Goal: Navigation & Orientation: Find specific page/section

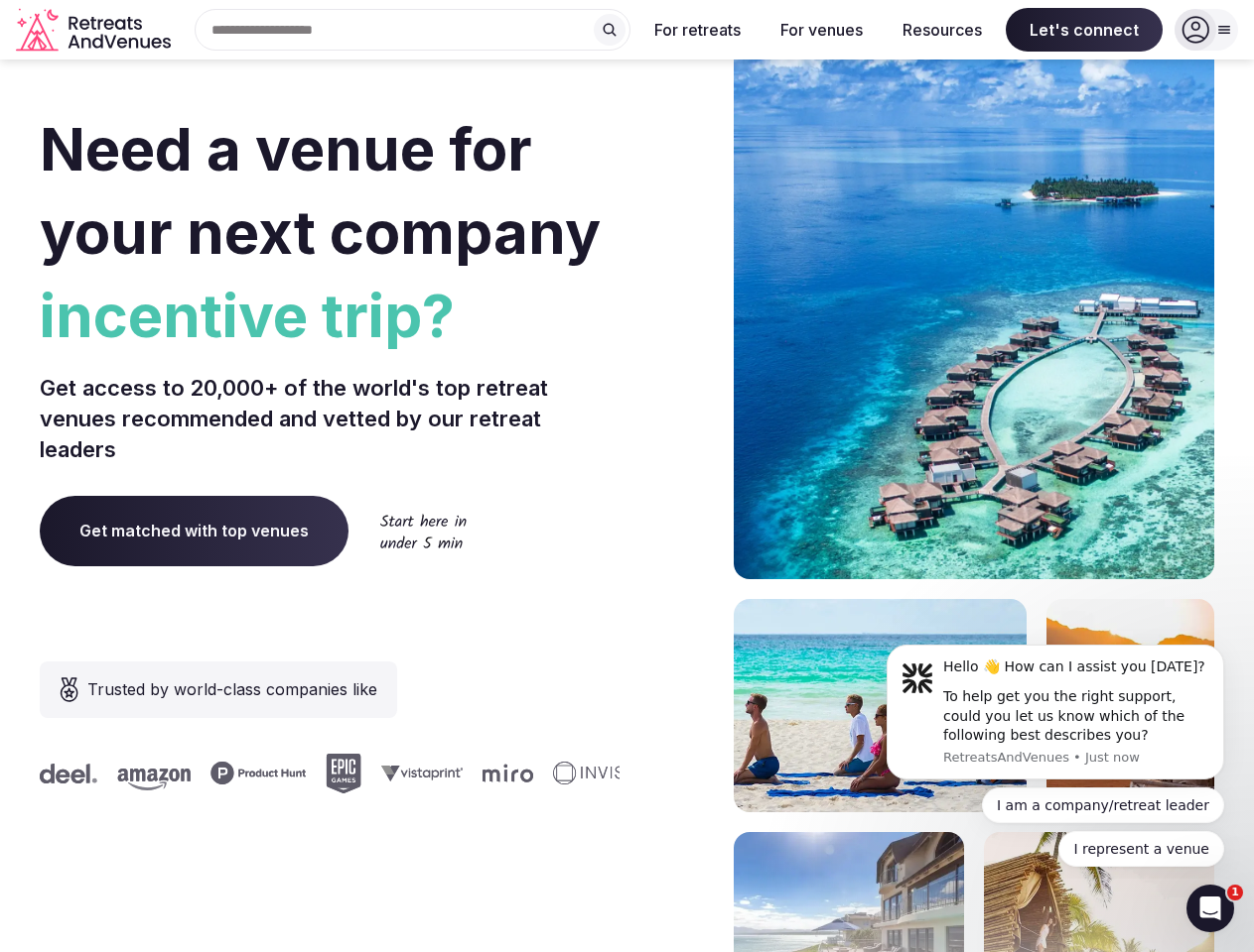
click at [626, 476] on div "Need a venue for your next company incentive trip? Get access to 20,000+ of the…" at bounding box center [627, 594] width 1174 height 1195
click at [413, 30] on div "Search Popular Destinations [GEOGRAPHIC_DATA], [GEOGRAPHIC_DATA] [GEOGRAPHIC_DA…" at bounding box center [404, 30] width 451 height 42
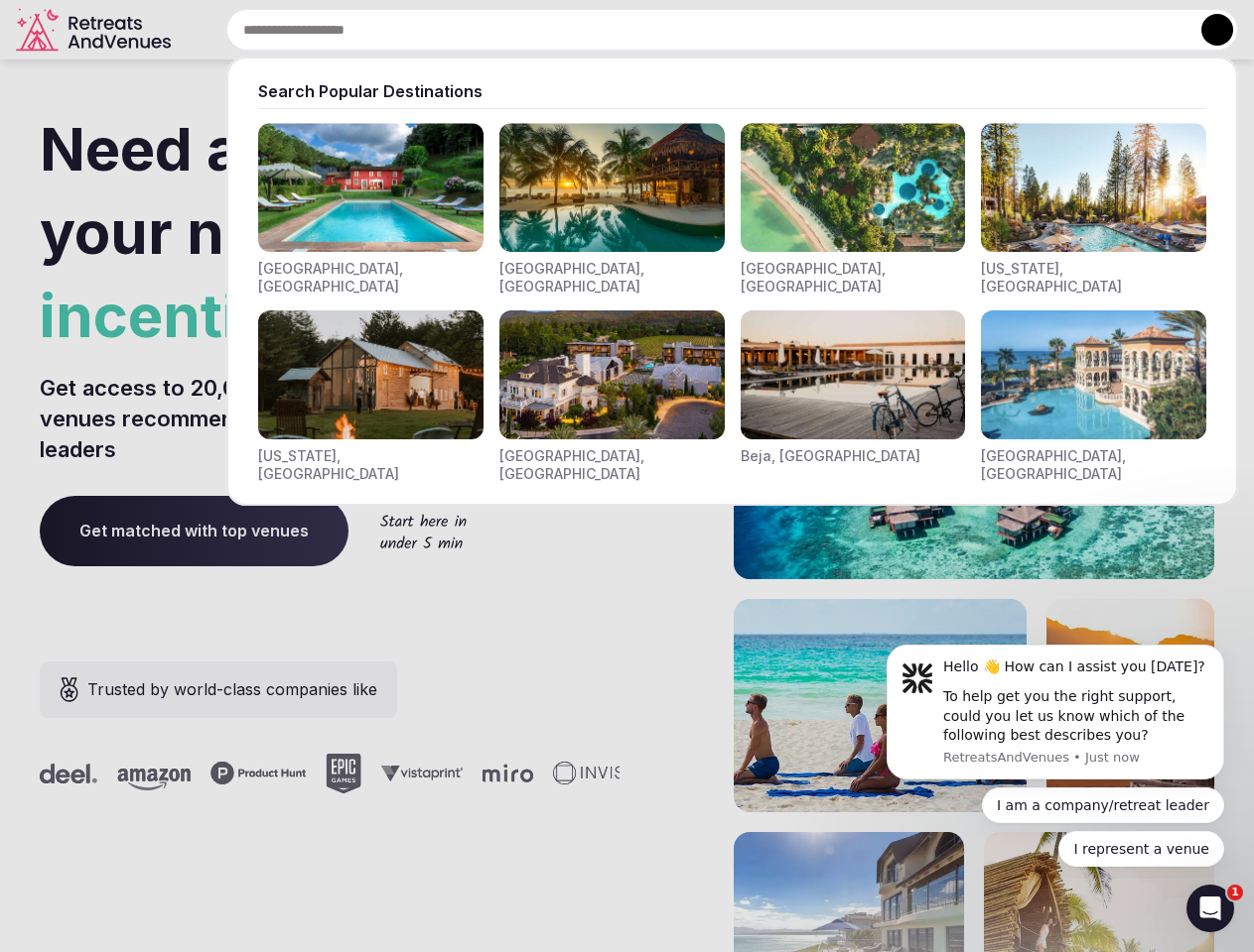
click at [609, 30] on input "text" at bounding box center [732, 30] width 1011 height 42
click at [698, 30] on input "text" at bounding box center [732, 30] width 1011 height 42
click at [821, 30] on input "text" at bounding box center [732, 30] width 1011 height 42
click at [942, 30] on input "text" at bounding box center [732, 30] width 1011 height 42
click at [1084, 30] on input "text" at bounding box center [732, 30] width 1011 height 42
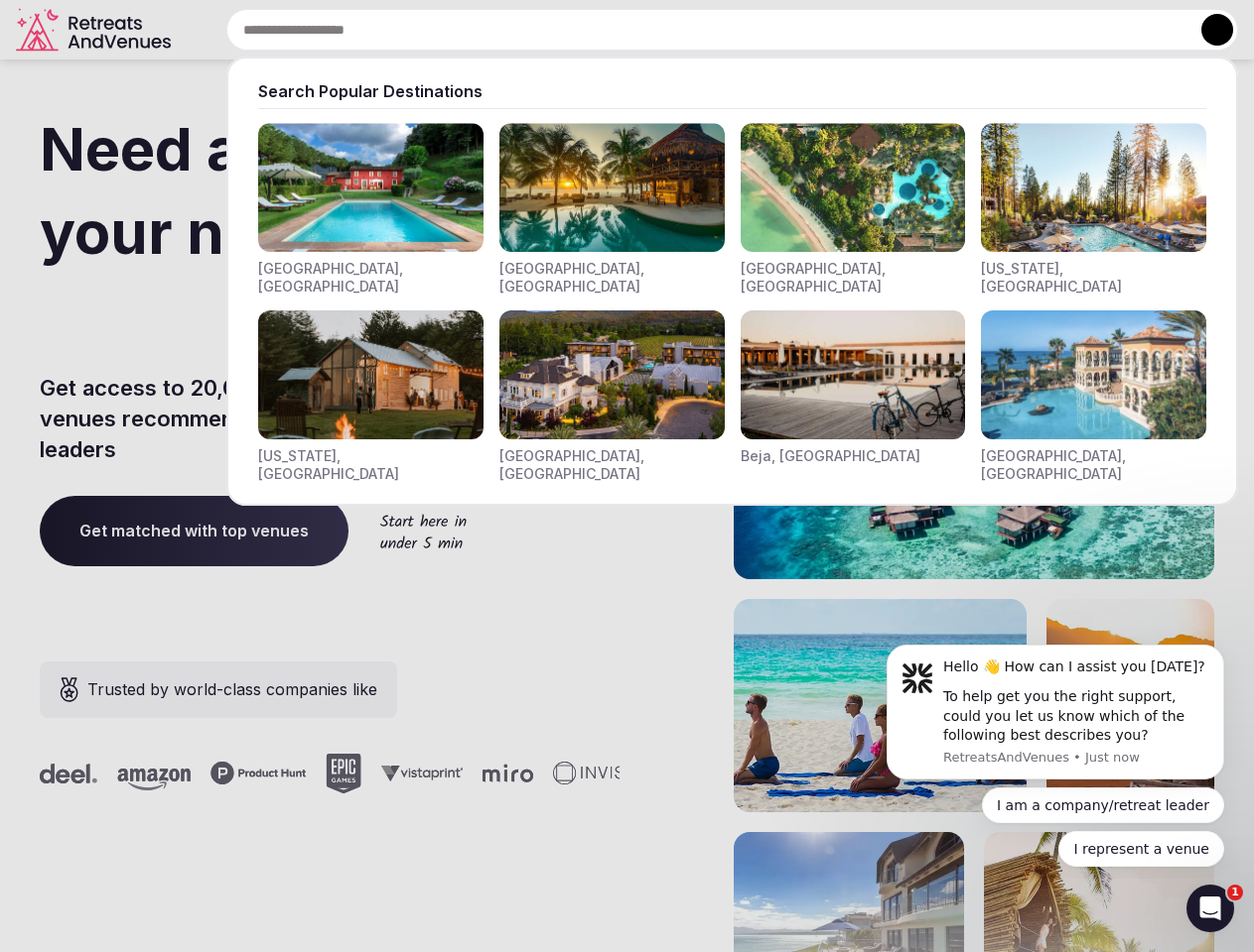
click at [1206, 30] on button at bounding box center [1217, 30] width 32 height 32
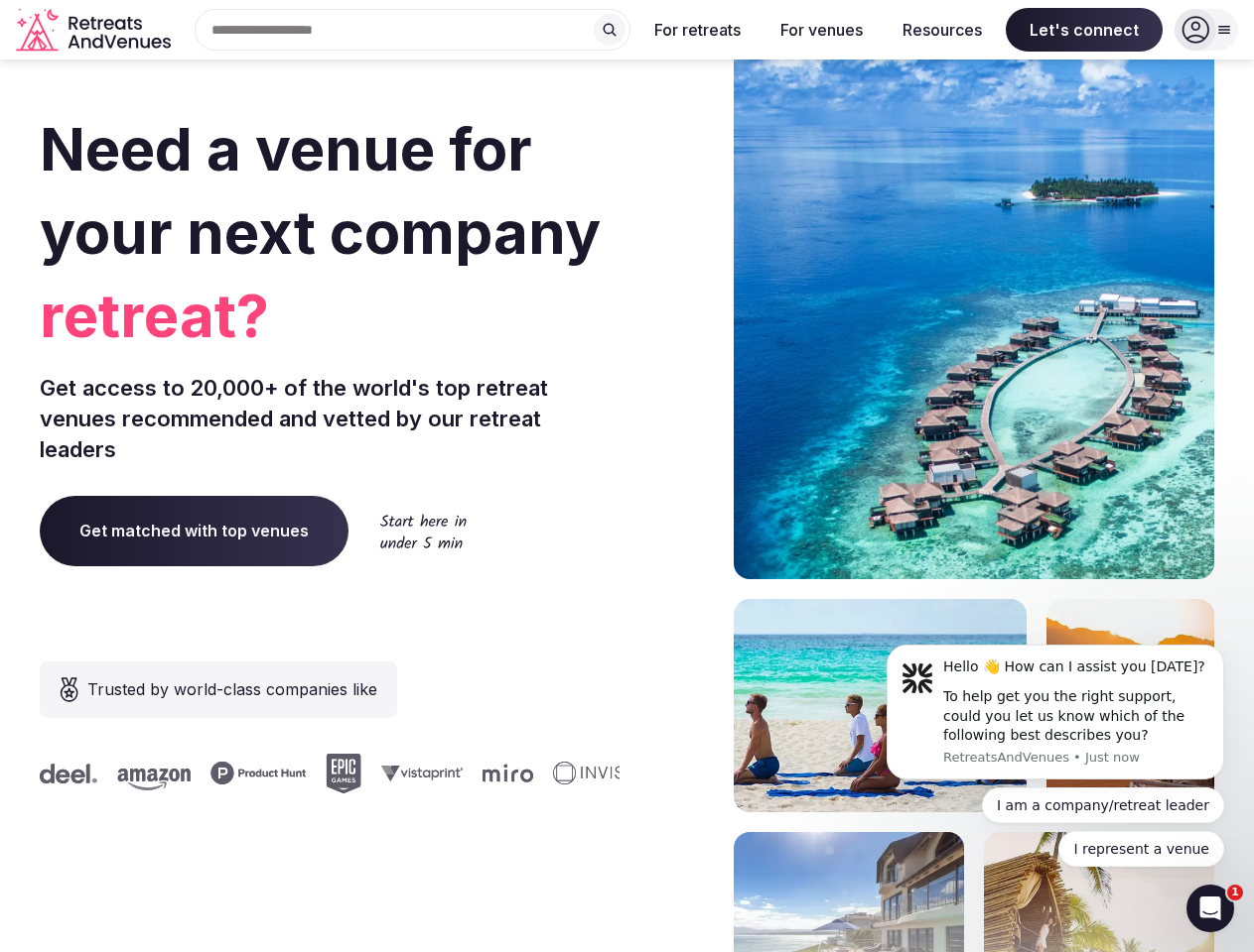
click at [1055, 713] on div "To help get you the right support, could you let us know which of the following…" at bounding box center [1076, 716] width 266 height 59
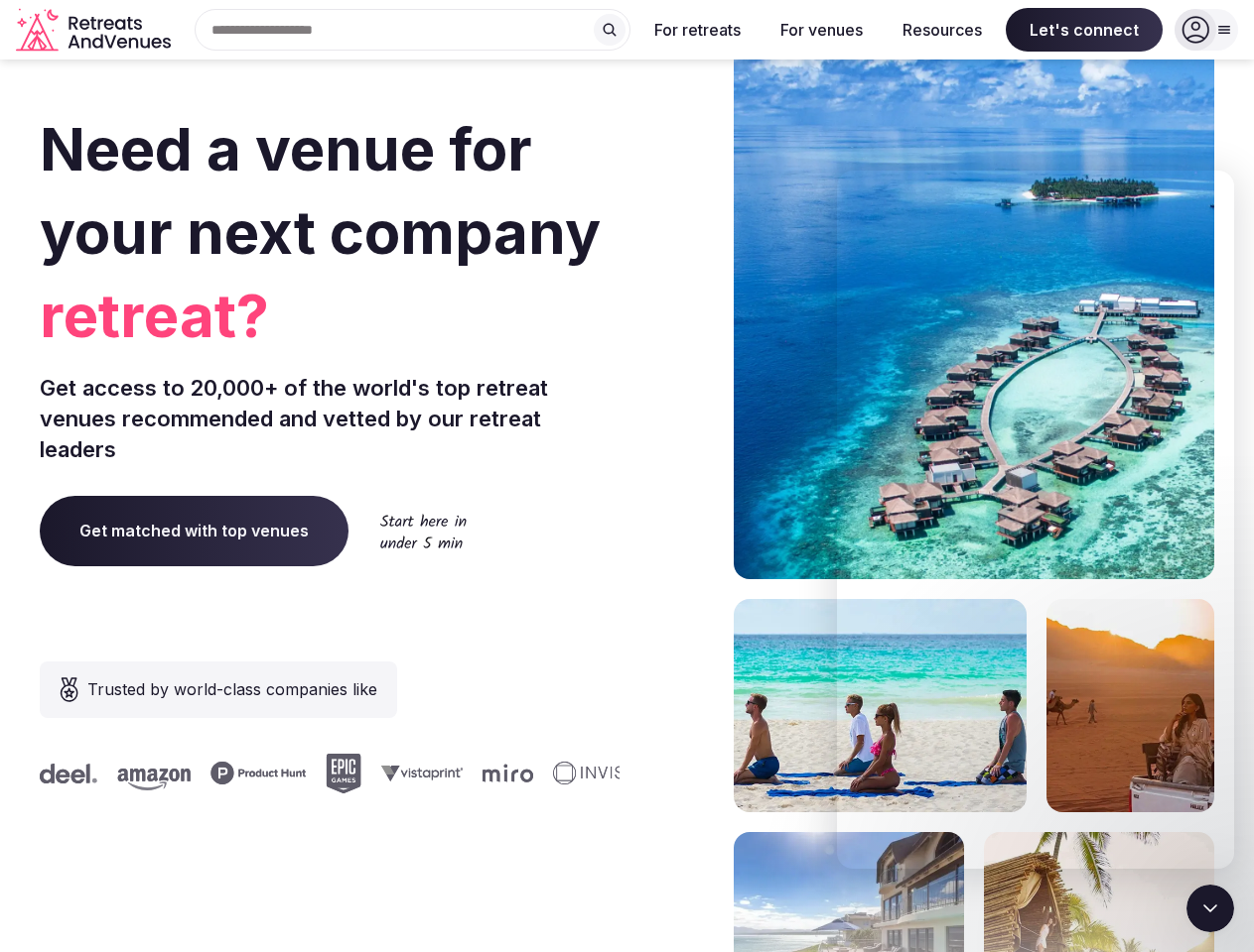
click at [1228, 651] on section "Need a venue for your next company retreat? Get access to 20,000+ of the world'…" at bounding box center [627, 594] width 1254 height 1195
